Goal: Information Seeking & Learning: Stay updated

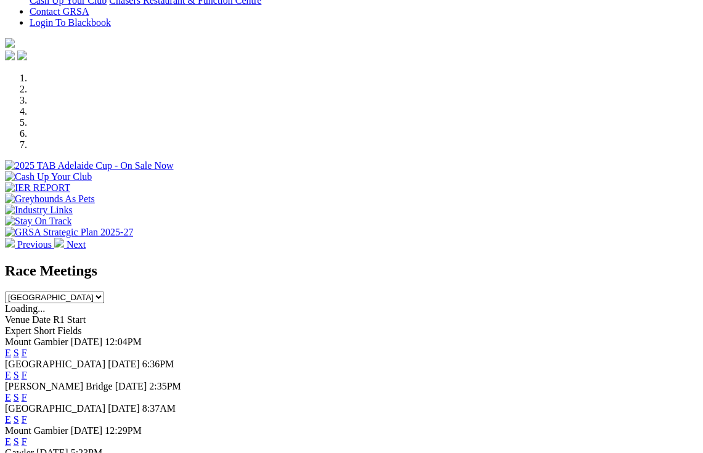
scroll to position [372, 0]
click at [27, 370] on link "F" at bounding box center [25, 375] width 6 height 10
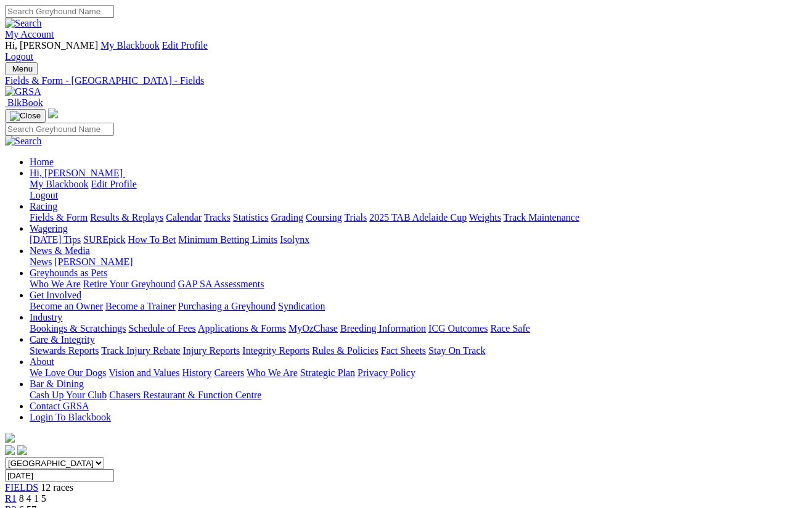
click at [90, 245] on link "News & Media" at bounding box center [60, 250] width 60 height 10
click at [52, 256] on link "News" at bounding box center [41, 261] width 22 height 10
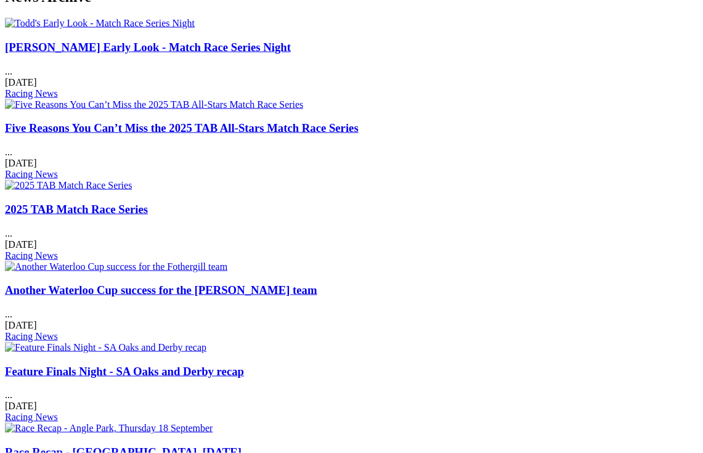
scroll to position [622, 0]
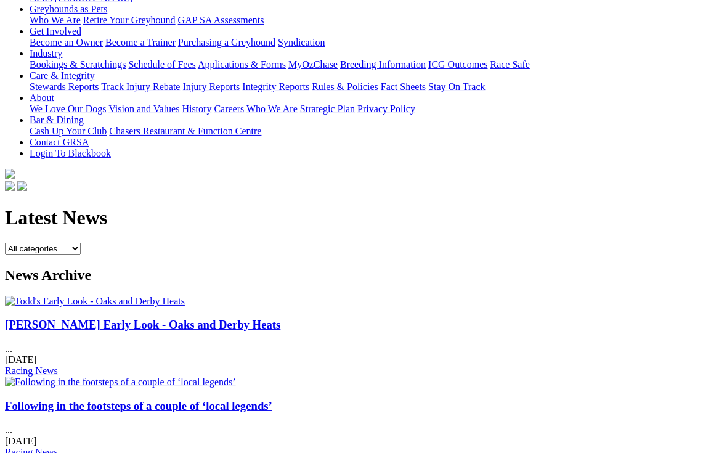
scroll to position [264, 0]
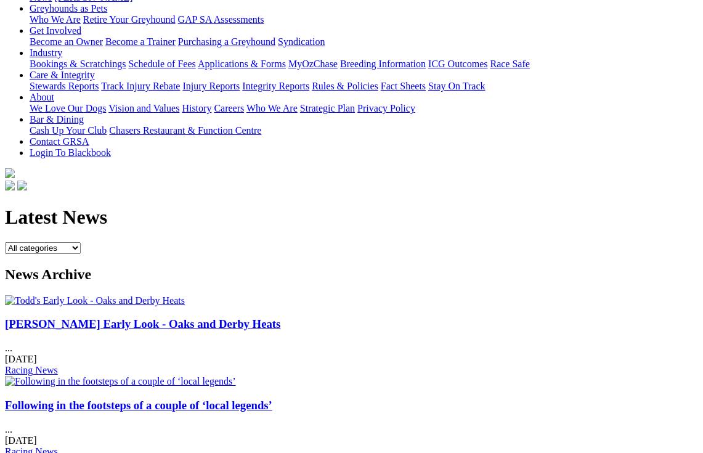
click at [81, 317] on link "Todd's Early Look - Oaks and Derby Heats" at bounding box center [143, 323] width 276 height 13
